Goal: Transaction & Acquisition: Purchase product/service

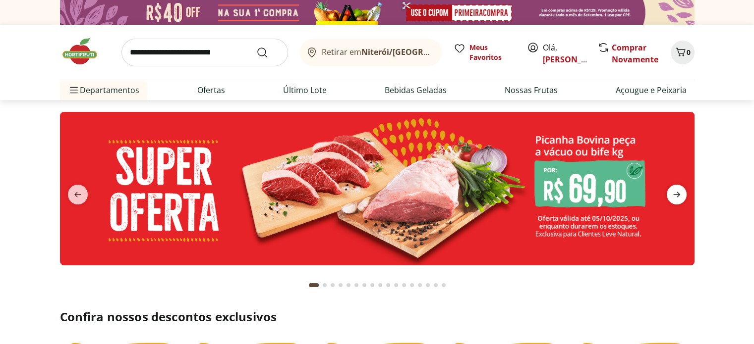
click at [672, 196] on icon "next" at bounding box center [676, 195] width 12 height 12
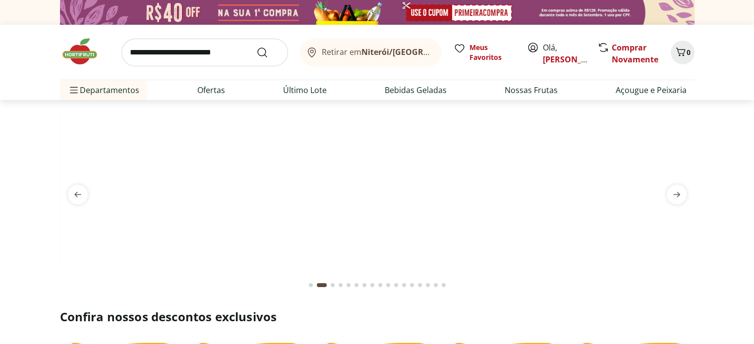
click at [595, 112] on img at bounding box center [377, 112] width 634 height 0
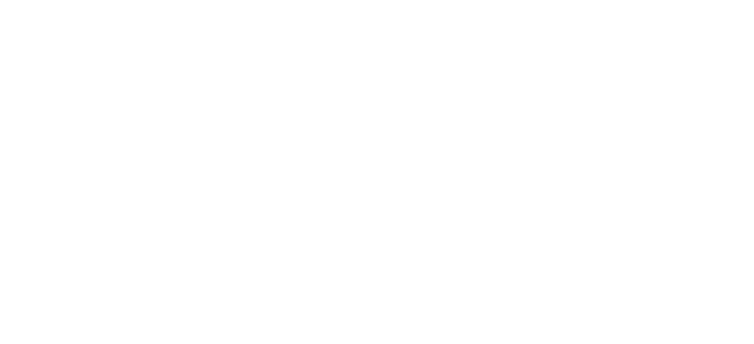
select select "**********"
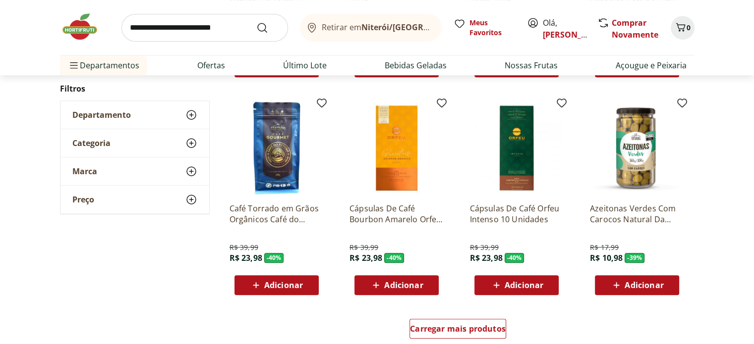
scroll to position [502, 0]
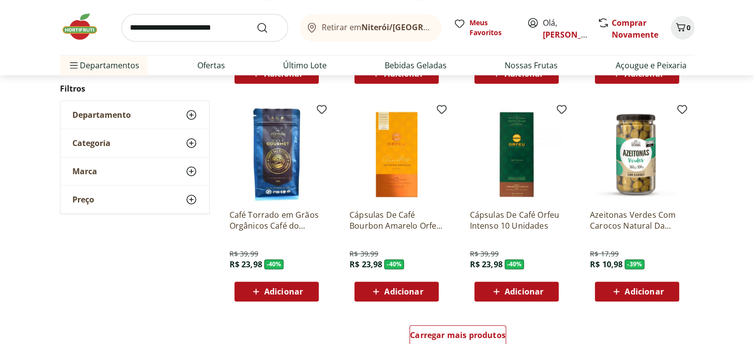
click at [388, 170] on img at bounding box center [396, 155] width 94 height 94
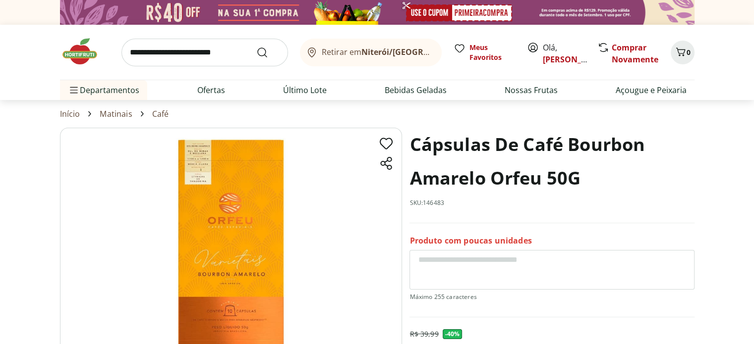
scroll to position [301, 0]
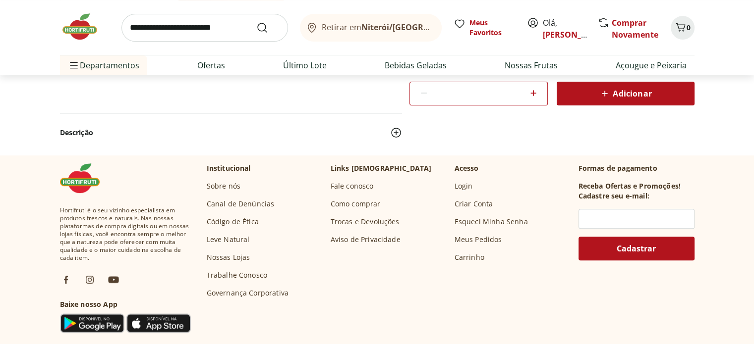
click at [627, 94] on span "Adicionar" at bounding box center [624, 94] width 53 height 12
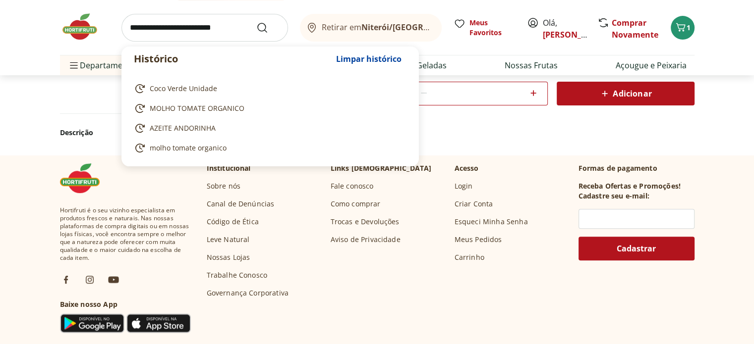
click at [191, 29] on input "search" at bounding box center [204, 28] width 166 height 28
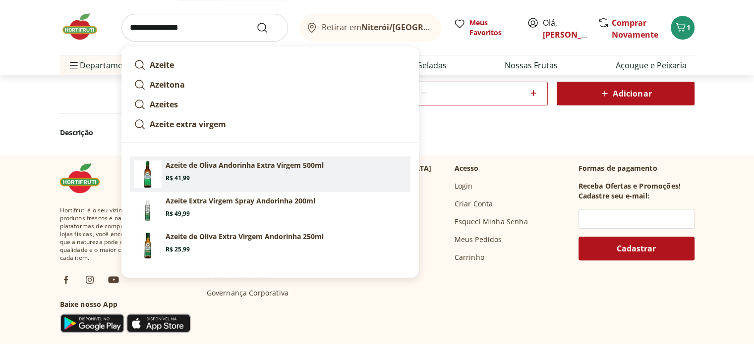
click at [248, 167] on p "Azeite de Oliva Andorinha Extra Virgem 500ml" at bounding box center [244, 166] width 158 height 10
type input "**********"
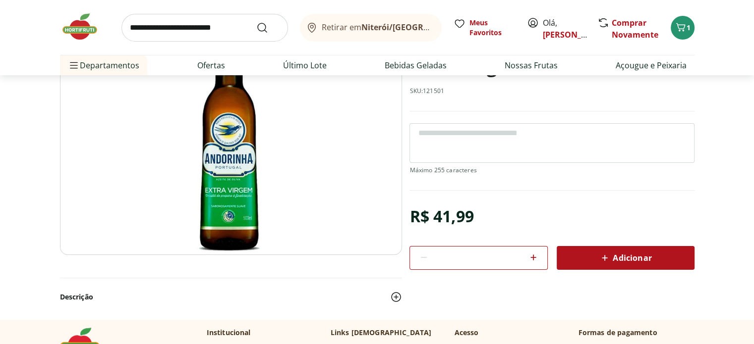
scroll to position [125, 0]
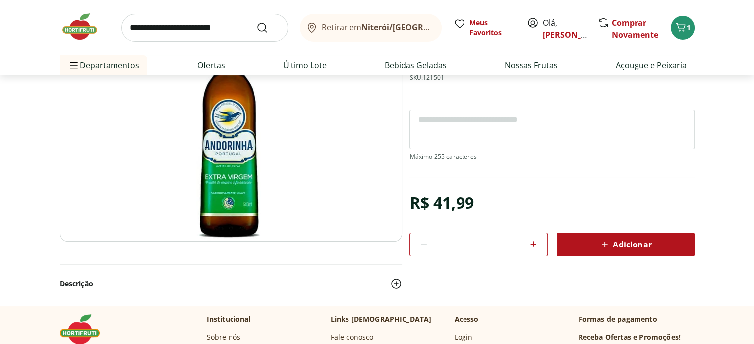
click at [531, 241] on icon at bounding box center [533, 244] width 12 height 12
type input "*"
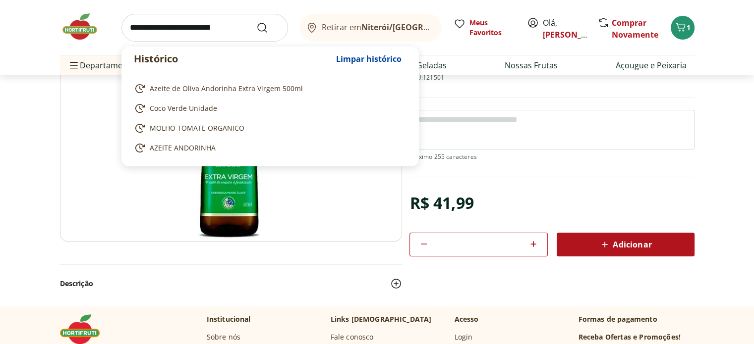
click at [206, 20] on input "search" at bounding box center [204, 28] width 166 height 28
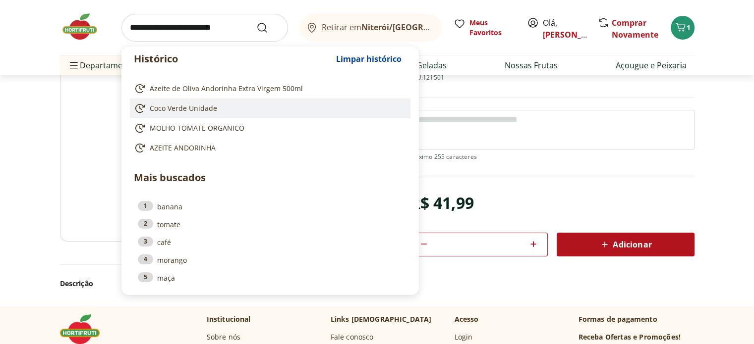
click at [202, 105] on span "Coco Verde Unidade" at bounding box center [183, 109] width 67 height 10
type input "**********"
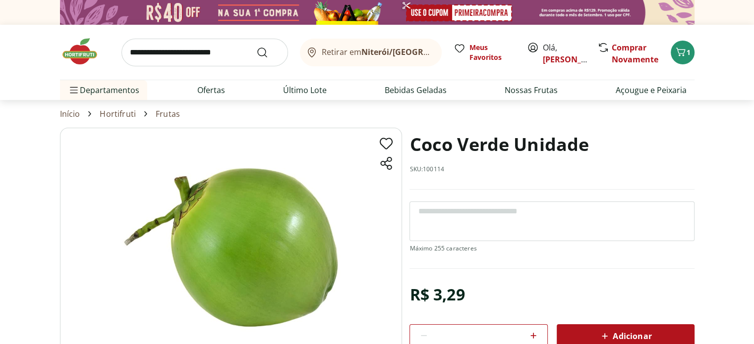
click at [532, 327] on div at bounding box center [533, 337] width 12 height 24
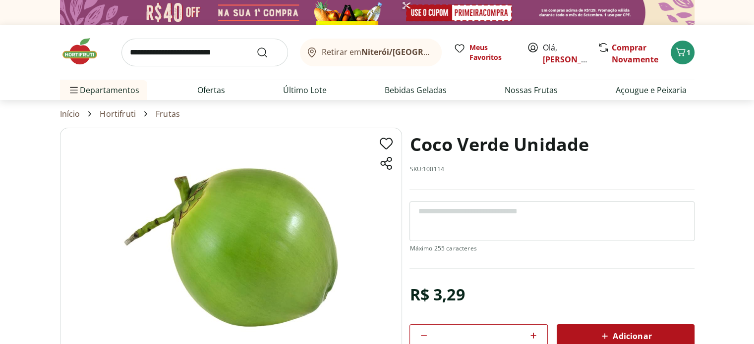
type input "*"
click at [627, 336] on span "Adicionar" at bounding box center [624, 336] width 53 height 12
click at [539, 222] on textarea at bounding box center [551, 222] width 284 height 40
click at [682, 47] on icon "Carrinho" at bounding box center [680, 52] width 12 height 12
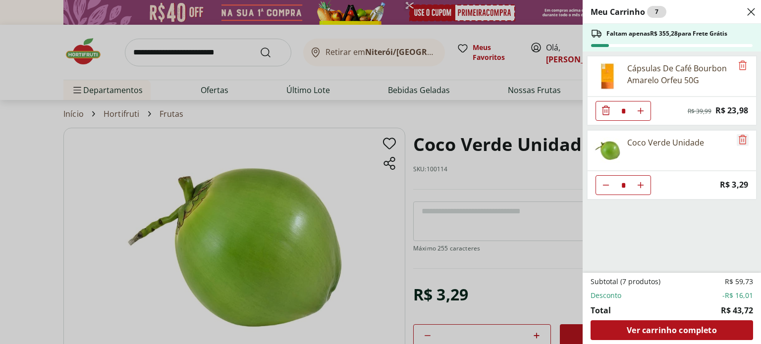
click at [739, 141] on icon "Remove" at bounding box center [743, 140] width 12 height 12
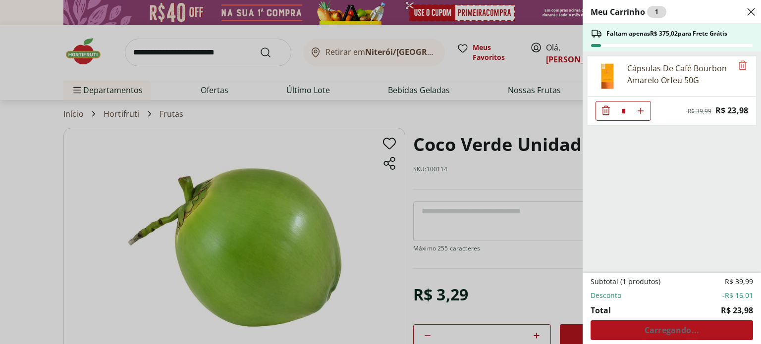
click at [491, 219] on div "Meu Carrinho 1 Faltam apenas R$ 375,02 para Frete Grátis Cápsulas De Café Bourb…" at bounding box center [380, 172] width 761 height 344
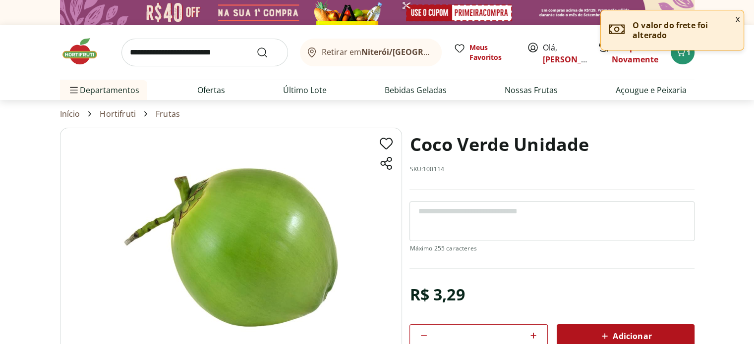
click at [491, 219] on textarea at bounding box center [551, 222] width 284 height 40
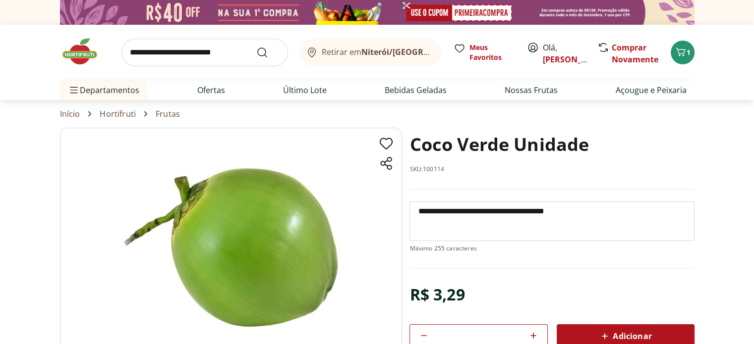
type textarea "**********"
click at [616, 338] on span "Adicionar" at bounding box center [624, 336] width 53 height 12
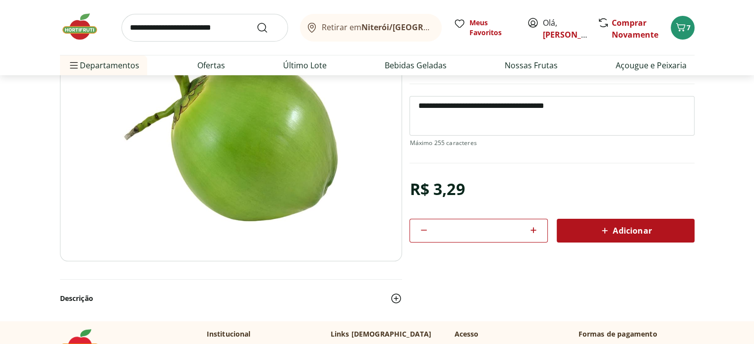
scroll to position [184, 0]
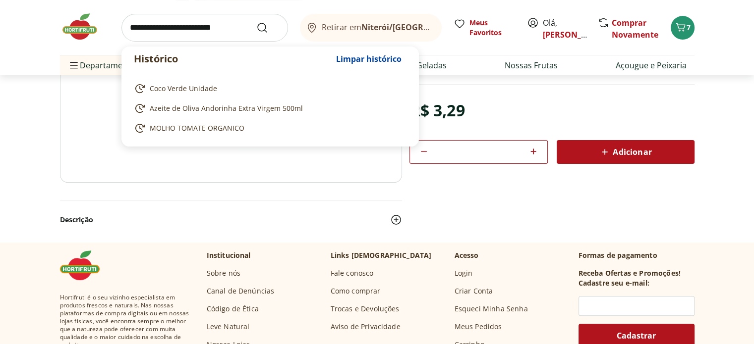
click at [237, 33] on input "search" at bounding box center [204, 28] width 166 height 28
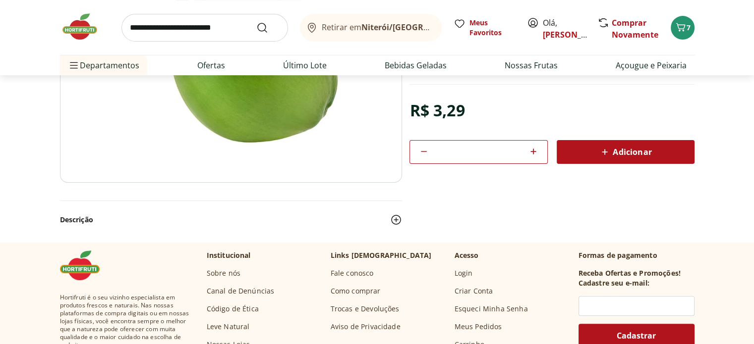
click at [521, 109] on div "R$ 3,29 * Adicionar" at bounding box center [551, 130] width 284 height 67
click at [220, 66] on link "Ofertas" at bounding box center [211, 65] width 28 height 12
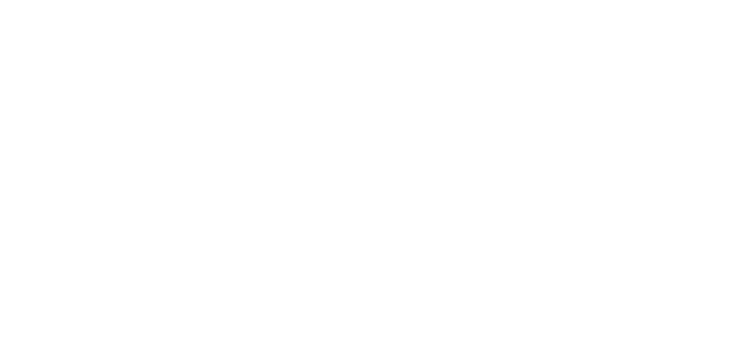
select select "**********"
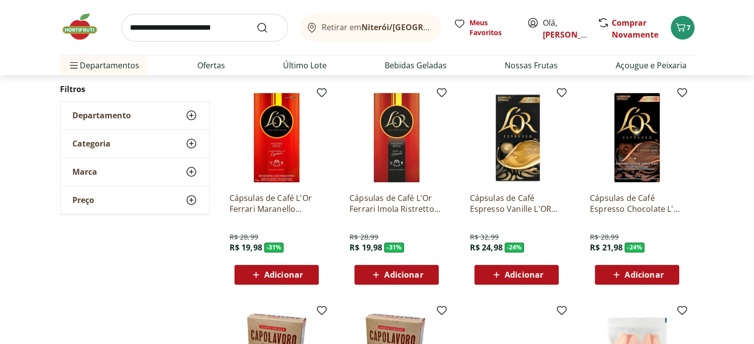
scroll to position [602, 0]
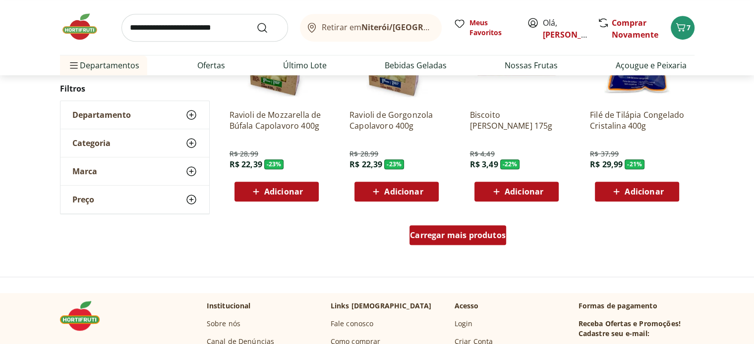
click at [472, 236] on span "Carregar mais produtos" at bounding box center [458, 235] width 96 height 8
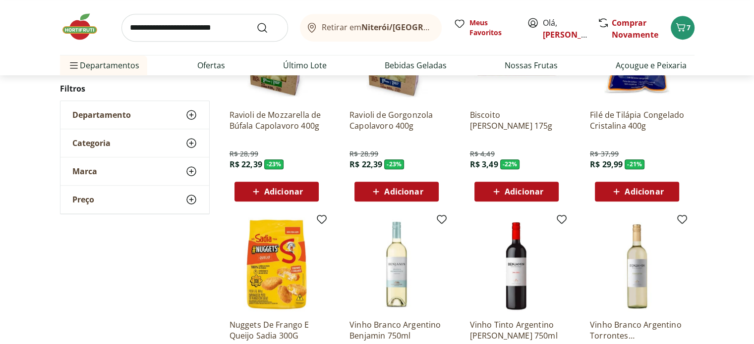
click at [286, 188] on span "Adicionar" at bounding box center [283, 192] width 39 height 8
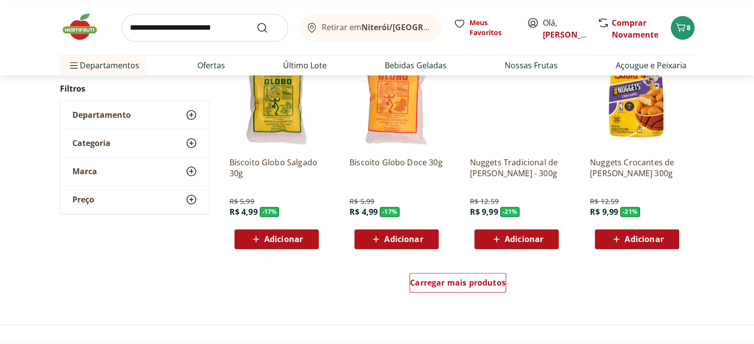
scroll to position [1209, 0]
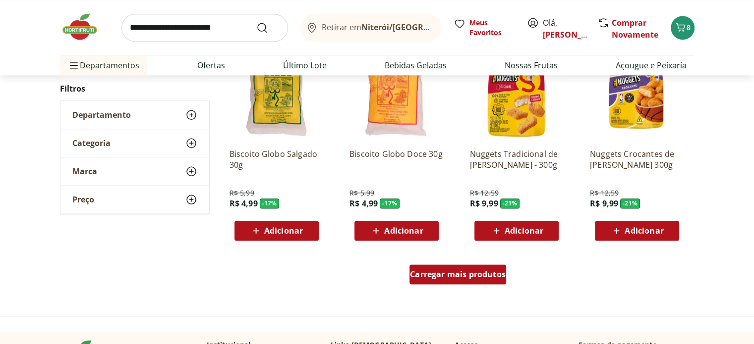
click at [470, 278] on span "Carregar mais produtos" at bounding box center [458, 275] width 96 height 8
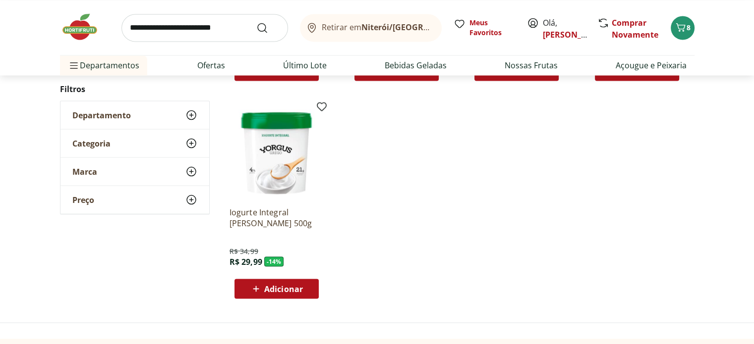
scroll to position [1801, 0]
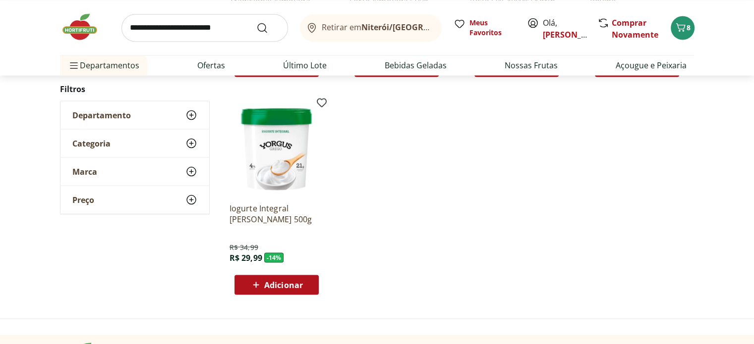
click at [284, 288] on span "Adicionar" at bounding box center [283, 285] width 39 height 8
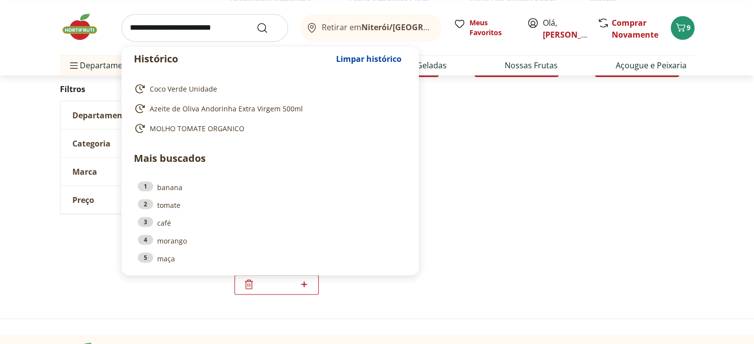
click at [204, 31] on input "search" at bounding box center [204, 28] width 166 height 28
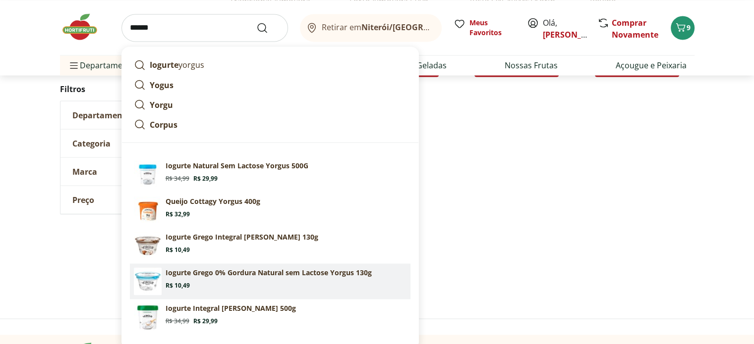
click at [252, 275] on p "Iogurte Grego 0% Gordura Natural sem Lactose Yorgus 130g" at bounding box center [268, 273] width 206 height 10
type input "**********"
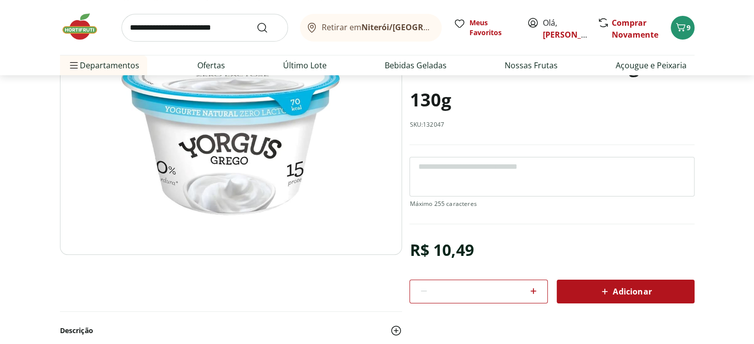
scroll to position [152, 0]
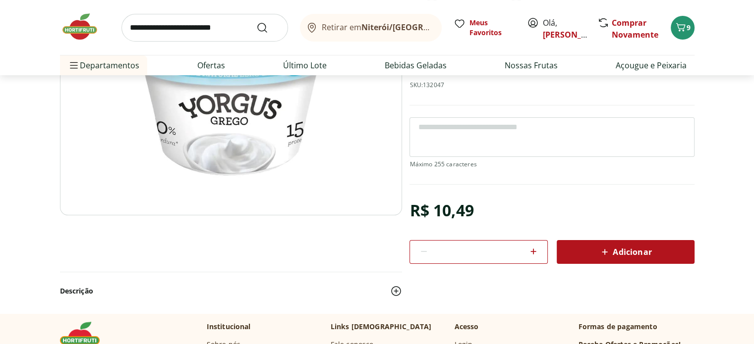
click at [649, 255] on span "Adicionar" at bounding box center [624, 252] width 53 height 12
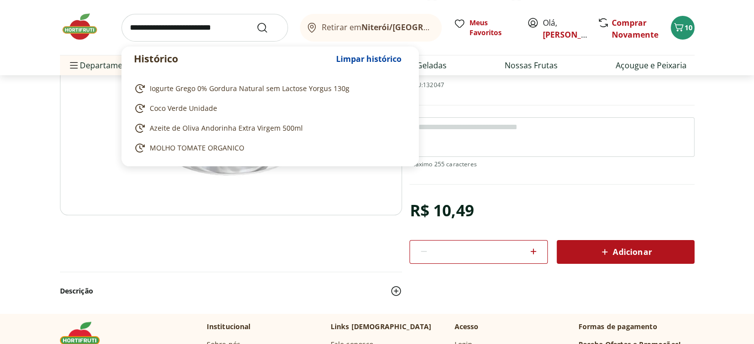
click at [234, 27] on input "search" at bounding box center [204, 28] width 166 height 28
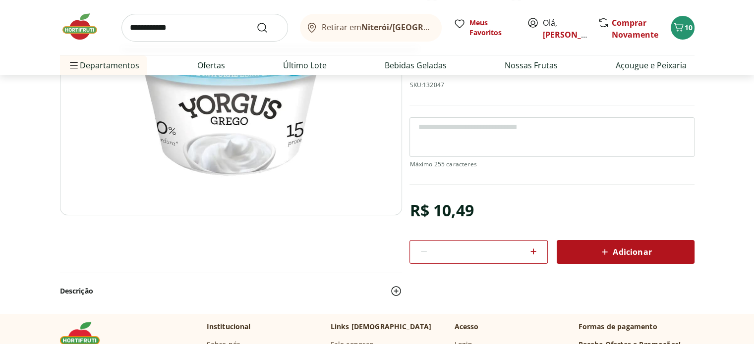
type input "**********"
click at [256, 22] on button "Submit Search" at bounding box center [268, 28] width 24 height 12
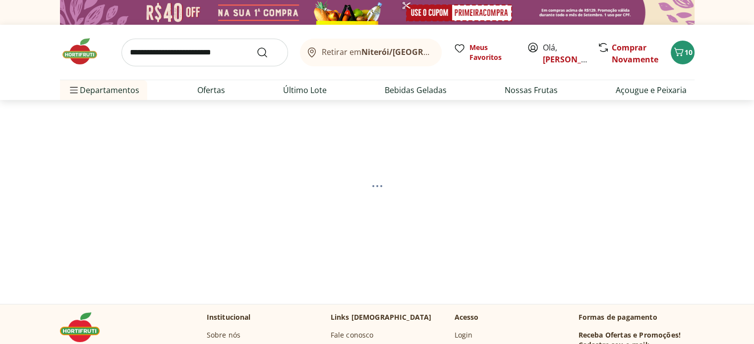
select select "**********"
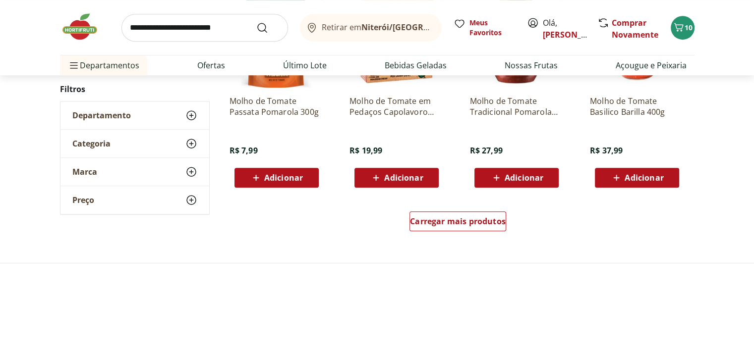
scroll to position [674, 0]
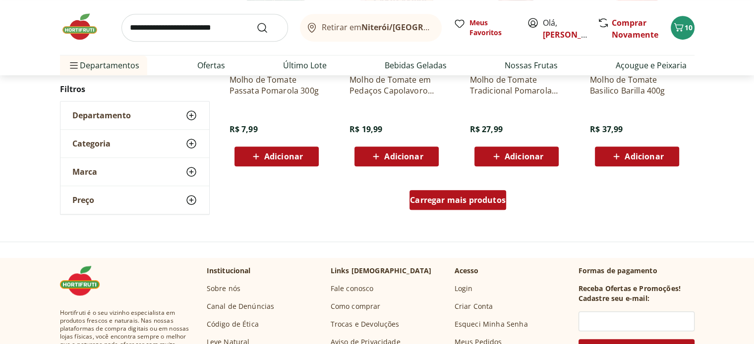
click at [491, 202] on span "Carregar mais produtos" at bounding box center [458, 200] width 96 height 8
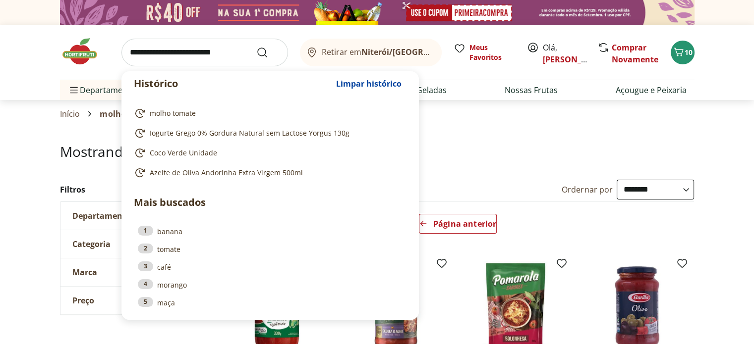
click at [228, 55] on input "search" at bounding box center [204, 53] width 166 height 28
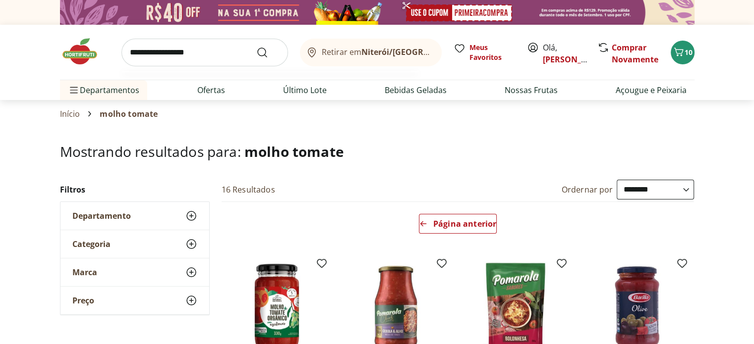
type input "**********"
click at [256, 47] on button "Submit Search" at bounding box center [268, 53] width 24 height 12
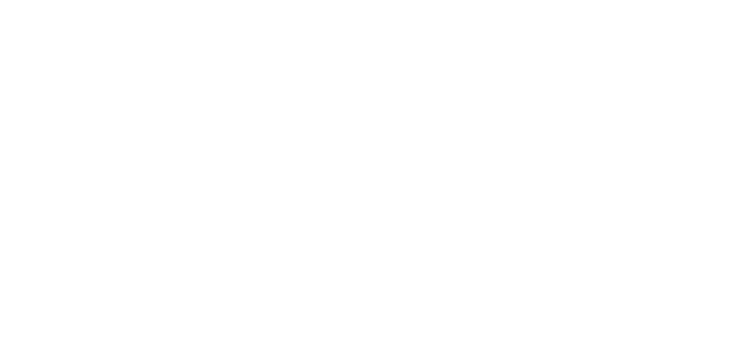
select select "**********"
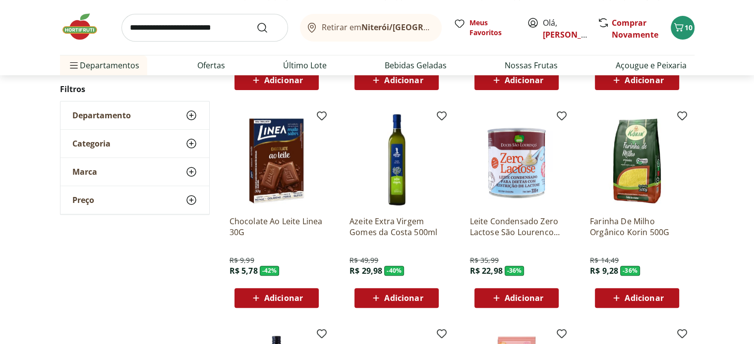
scroll to position [337, 0]
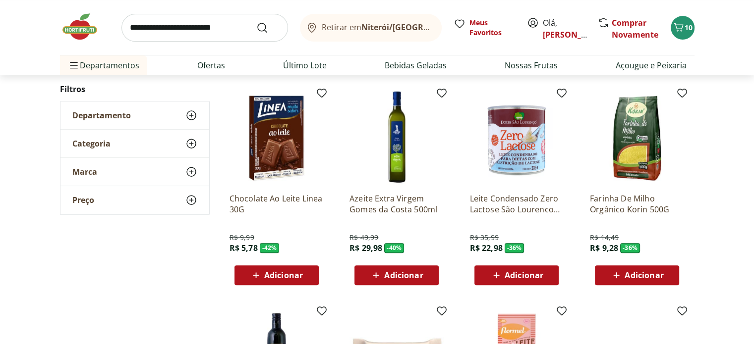
click at [629, 275] on span "Adicionar" at bounding box center [643, 276] width 39 height 8
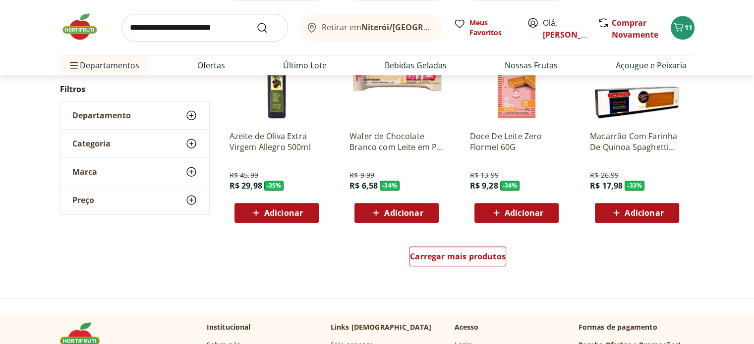
scroll to position [620, 0]
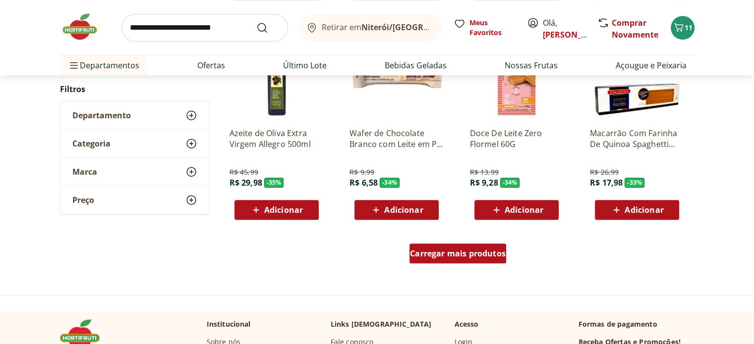
click at [478, 254] on span "Carregar mais produtos" at bounding box center [458, 254] width 96 height 8
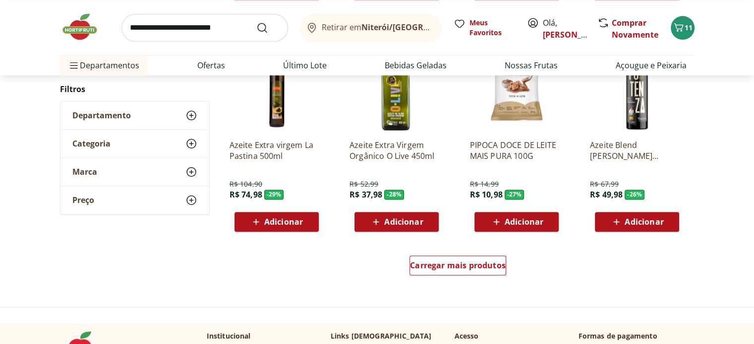
scroll to position [1274, 0]
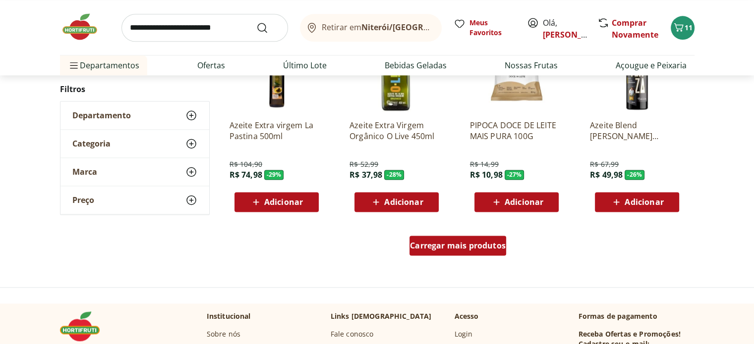
click at [452, 249] on span "Carregar mais produtos" at bounding box center [458, 246] width 96 height 8
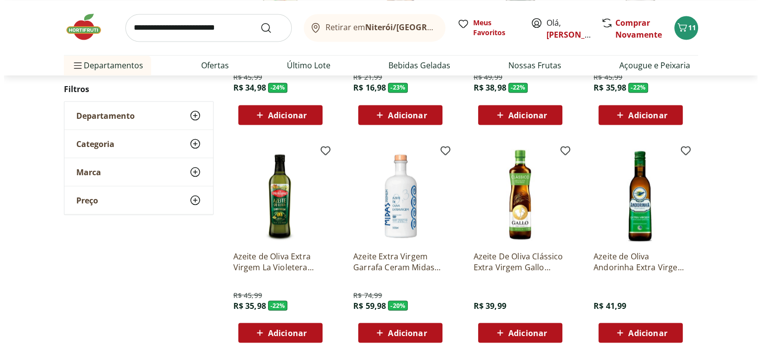
scroll to position [1809, 0]
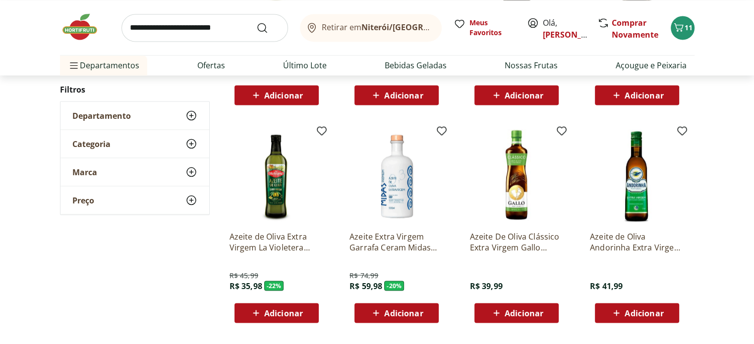
click at [646, 313] on span "Adicionar" at bounding box center [643, 313] width 39 height 8
click at [686, 31] on span "12" at bounding box center [688, 27] width 8 height 9
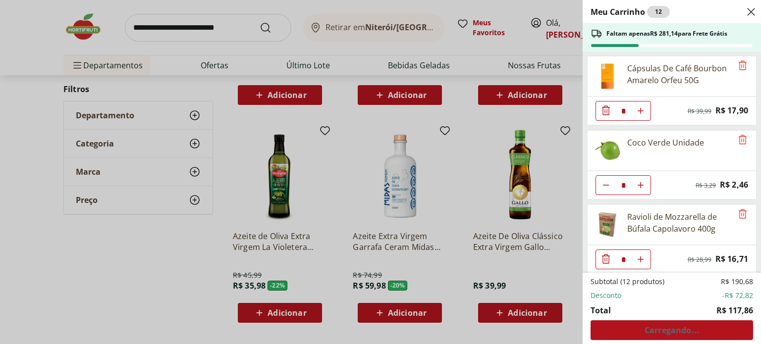
scroll to position [194, 0]
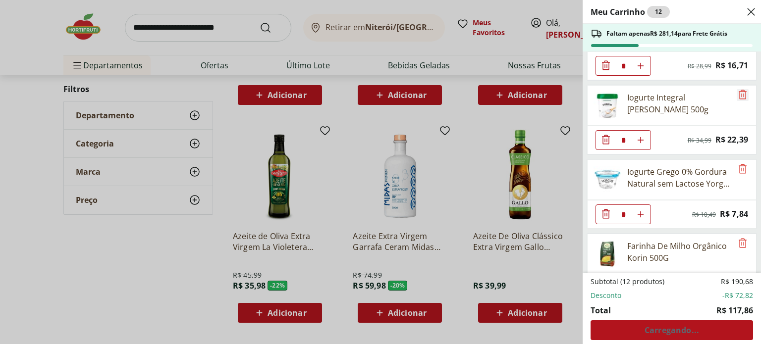
click at [741, 95] on icon "Remove" at bounding box center [743, 95] width 12 height 12
click at [605, 138] on icon "Diminuir Quantidade" at bounding box center [606, 140] width 12 height 12
click at [739, 92] on icon "Remove" at bounding box center [743, 94] width 8 height 9
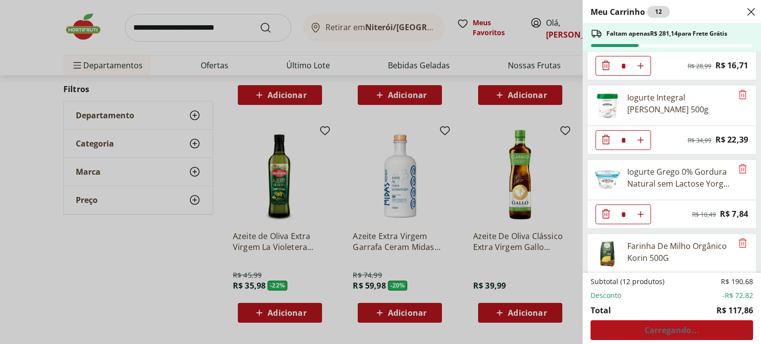
click at [753, 254] on ul "Cápsulas De Café Bourbon Amarelo Orfeu 50G * Original price: R$ 39,99 Price: R$…" at bounding box center [671, 162] width 176 height 221
click at [749, 15] on icon "Close" at bounding box center [751, 12] width 12 height 12
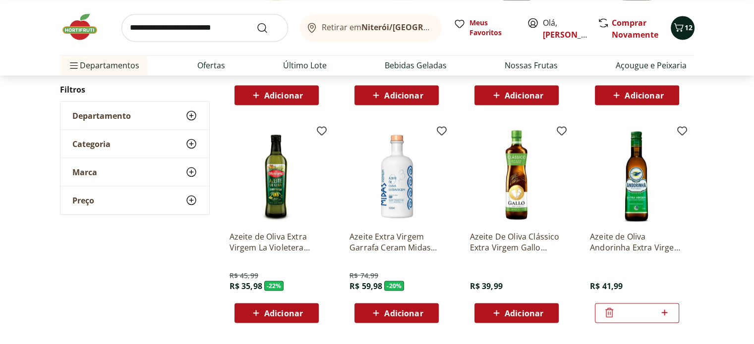
click at [677, 33] on span "Carrinho" at bounding box center [678, 27] width 12 height 13
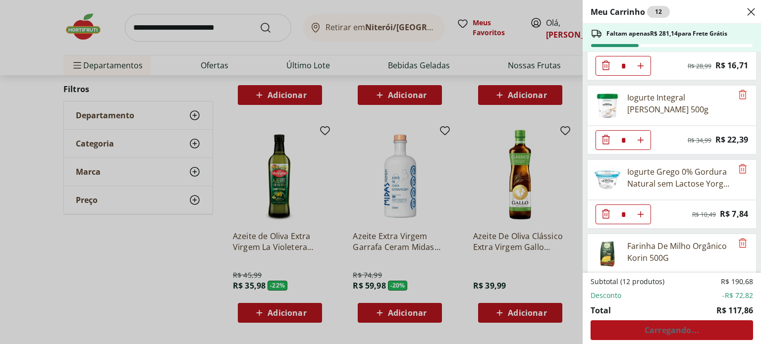
click at [675, 330] on div "Subtotal (12 produtos) R$ 190,68 Desconto -R$ 72,82 Total R$ 117,86 Carregando.…" at bounding box center [672, 308] width 163 height 63
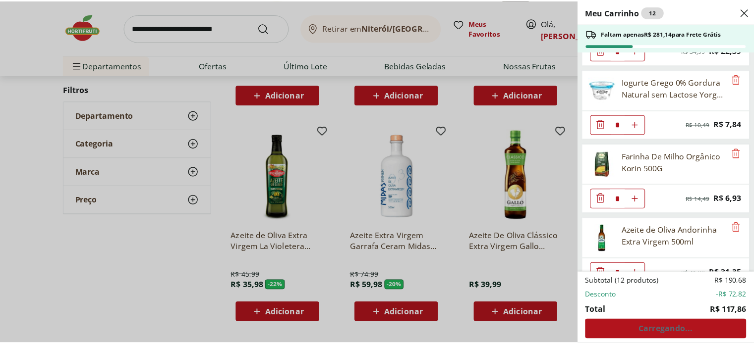
scroll to position [298, 0]
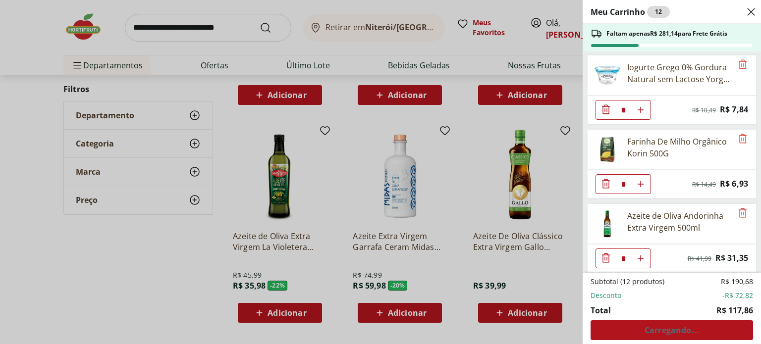
click at [744, 16] on header "Meu Carrinho 12" at bounding box center [672, 12] width 178 height 24
click at [745, 12] on icon "Close" at bounding box center [751, 12] width 12 height 12
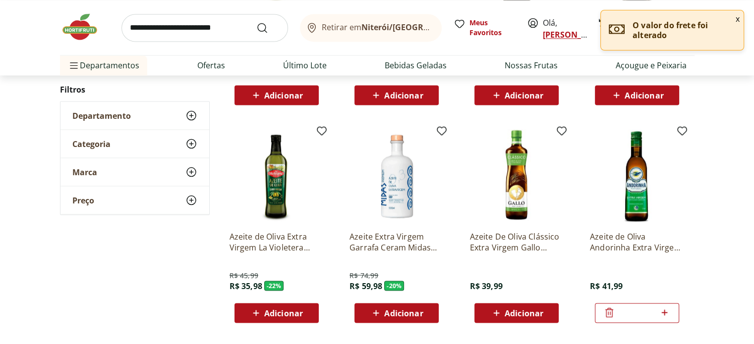
click at [546, 33] on link "[PERSON_NAME]" at bounding box center [575, 34] width 64 height 11
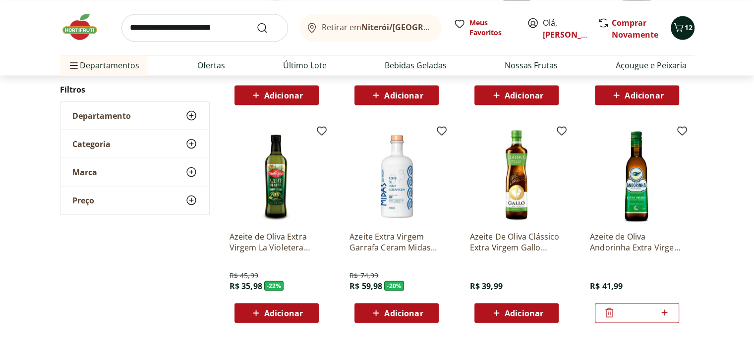
click at [681, 32] on icon "Carrinho" at bounding box center [678, 27] width 12 height 12
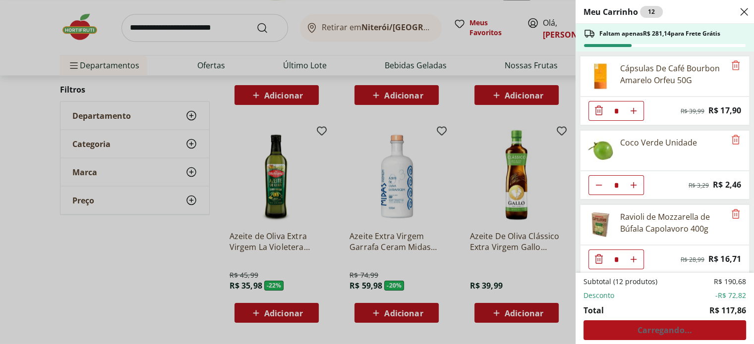
click at [753, 330] on footer "Subtotal (12 produtos) R$ 190,68 Desconto -R$ 72,82 Total R$ 117,86 Carregando.…" at bounding box center [664, 308] width 178 height 71
click at [709, 328] on div "Subtotal (12 produtos) R$ 190,68 Desconto -R$ 72,82 Total R$ 117,86 Carregando.…" at bounding box center [664, 308] width 163 height 63
click at [753, 309] on footer "Subtotal (12 produtos) R$ 190,68 Desconto -R$ 72,82 Total R$ 117,86 Carregando.…" at bounding box center [664, 308] width 178 height 71
click at [145, 246] on div "Meu Carrinho 12 Faltam apenas R$ 281,14 para Frete Grátis Cápsulas De Café Bour…" at bounding box center [377, 172] width 754 height 344
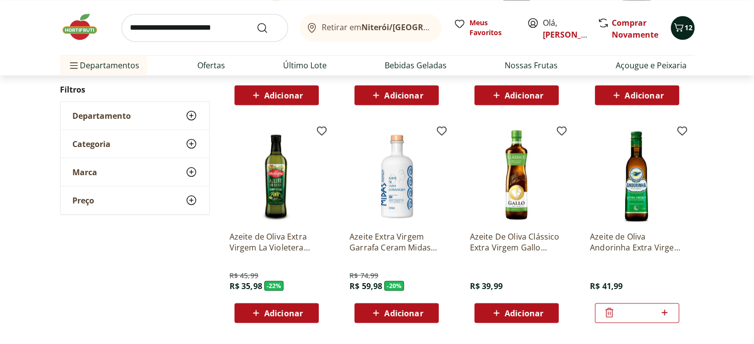
drag, startPoint x: 684, startPoint y: 37, endPoint x: 686, endPoint y: 22, distance: 14.9
click at [686, 22] on div "12" at bounding box center [682, 28] width 8 height 16
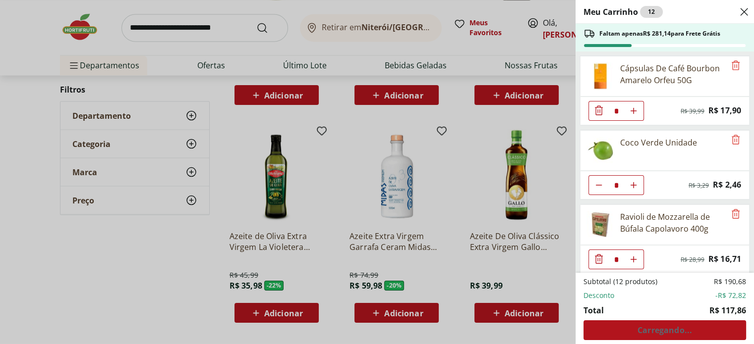
click at [683, 330] on div "Subtotal (12 produtos) R$ 190,68 Desconto -R$ 72,82 Total R$ 117,86 Carregando.…" at bounding box center [664, 308] width 163 height 63
click at [753, 326] on footer "Subtotal (12 produtos) R$ 190,68 Desconto -R$ 72,82 Total R$ 117,86 Carregando.…" at bounding box center [664, 308] width 178 height 71
click at [77, 70] on div "Meu Carrinho 12 Faltam apenas R$ 281,14 para Frete Grátis Cápsulas De Café Bour…" at bounding box center [377, 172] width 754 height 344
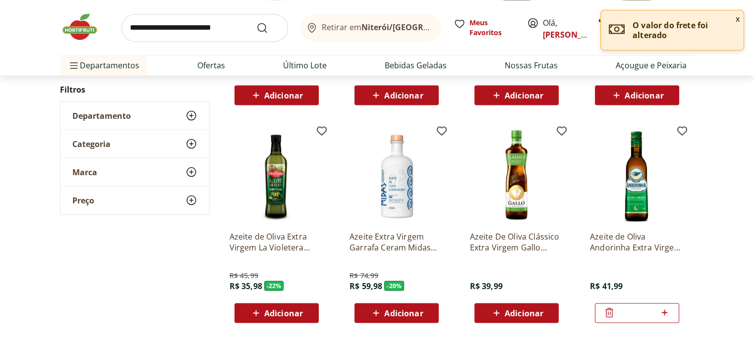
click at [75, 37] on img at bounding box center [85, 27] width 50 height 30
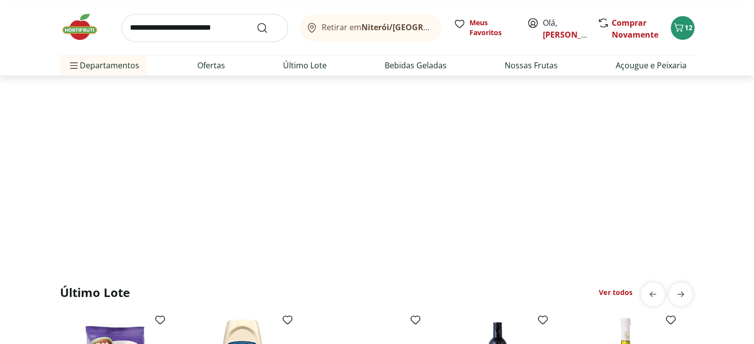
click at [394, 33] on b "Niterói/RJ" at bounding box center [417, 27] width 113 height 11
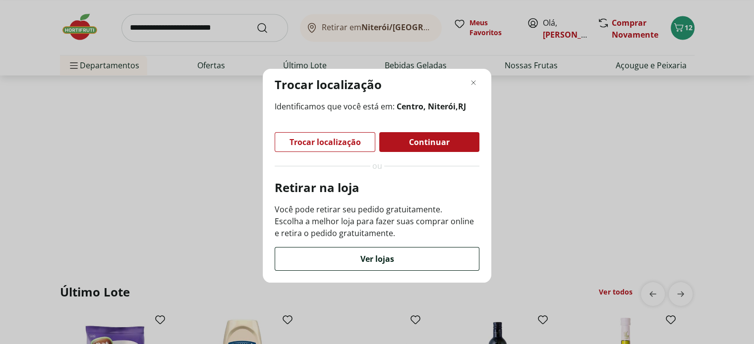
click at [374, 263] on span "Ver lojas" at bounding box center [377, 259] width 34 height 8
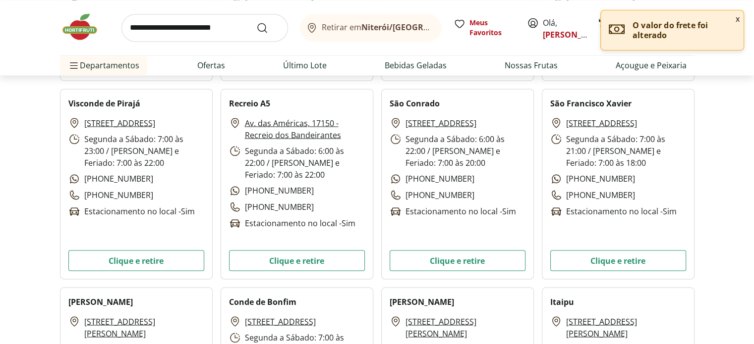
click at [734, 18] on button "x" at bounding box center [737, 18] width 12 height 17
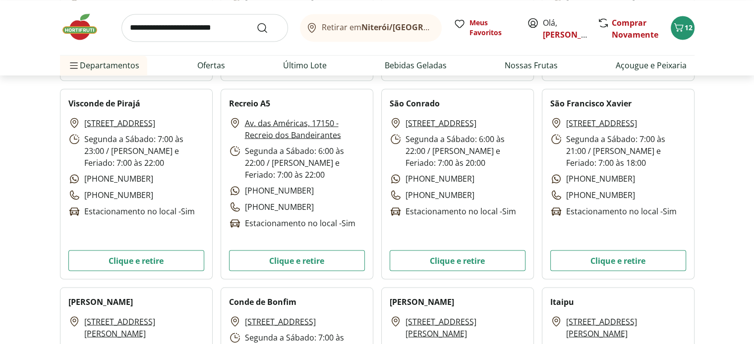
click at [676, 26] on icon "Carrinho" at bounding box center [677, 27] width 9 height 8
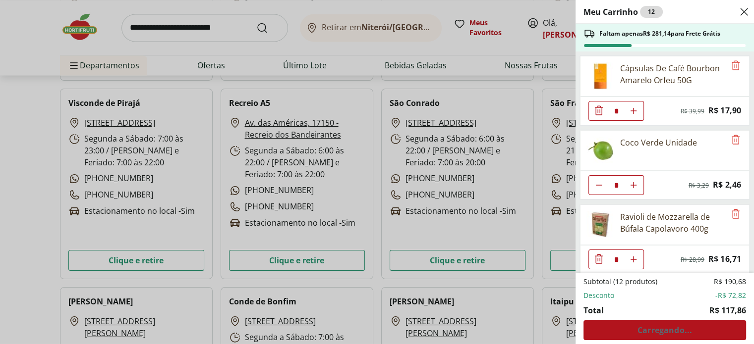
click at [750, 11] on use "Close" at bounding box center [744, 12] width 12 height 12
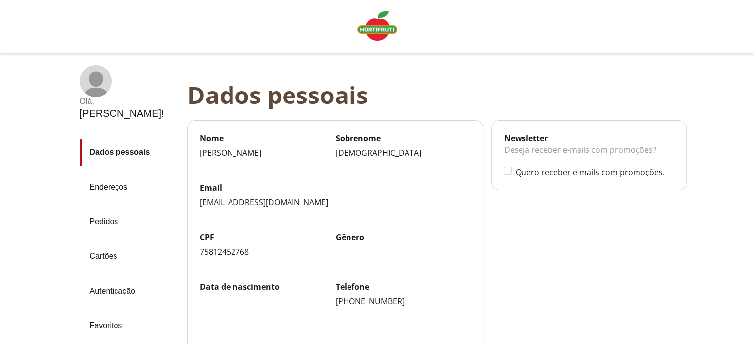
click at [108, 209] on link "Pedidos" at bounding box center [130, 222] width 100 height 27
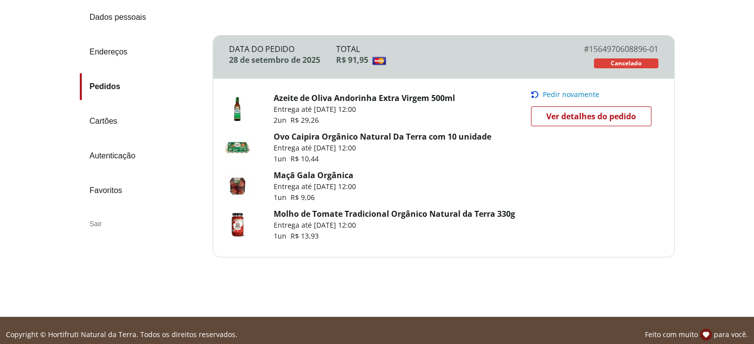
scroll to position [119, 0]
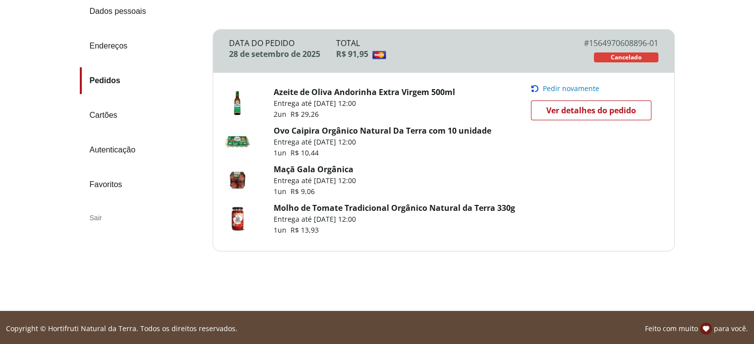
click at [608, 112] on span "Ver detalhes do pedido" at bounding box center [591, 110] width 90 height 15
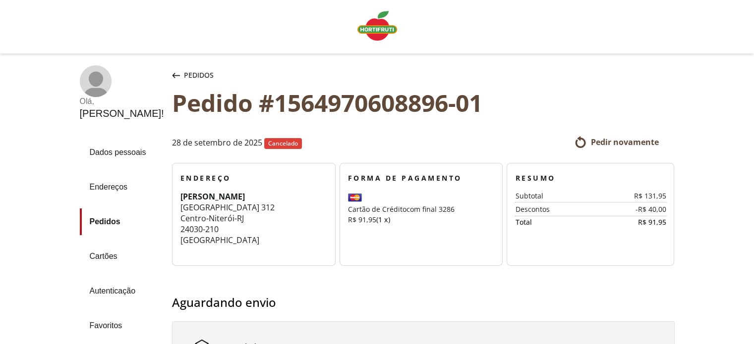
click at [172, 75] on icon "button" at bounding box center [176, 75] width 8 height 5
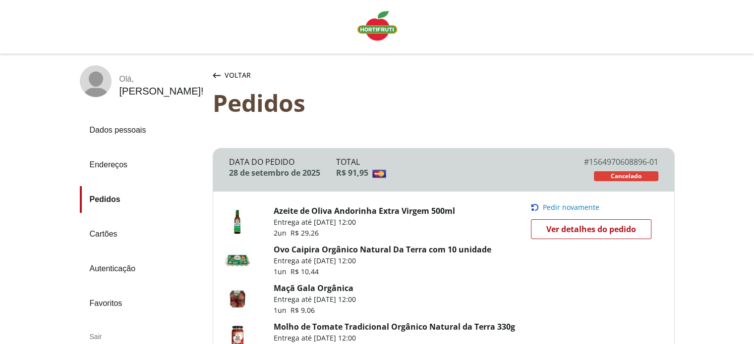
scroll to position [119, 0]
